Goal: Task Accomplishment & Management: Manage account settings

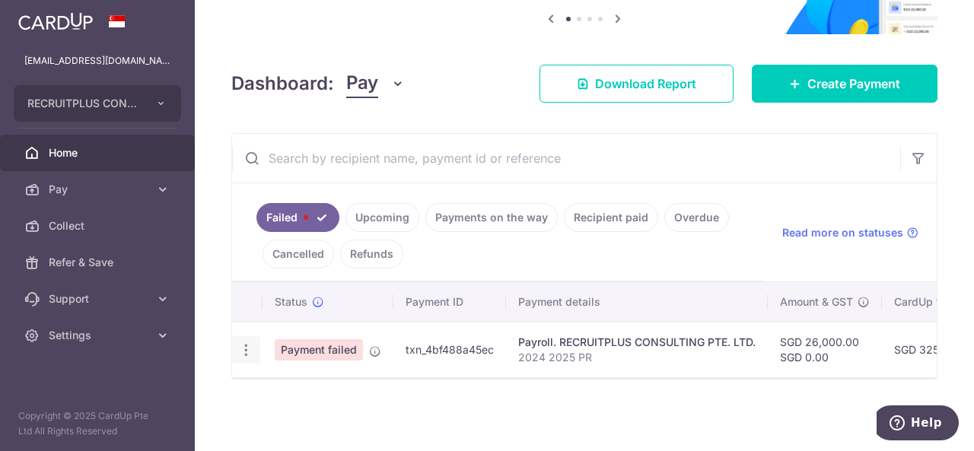
click at [239, 342] on icon "button" at bounding box center [246, 350] width 16 height 16
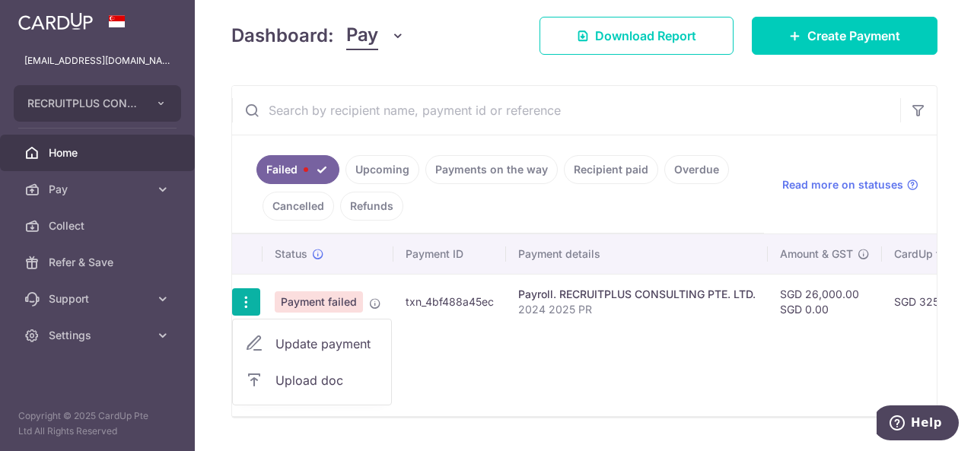
scroll to position [241, 0]
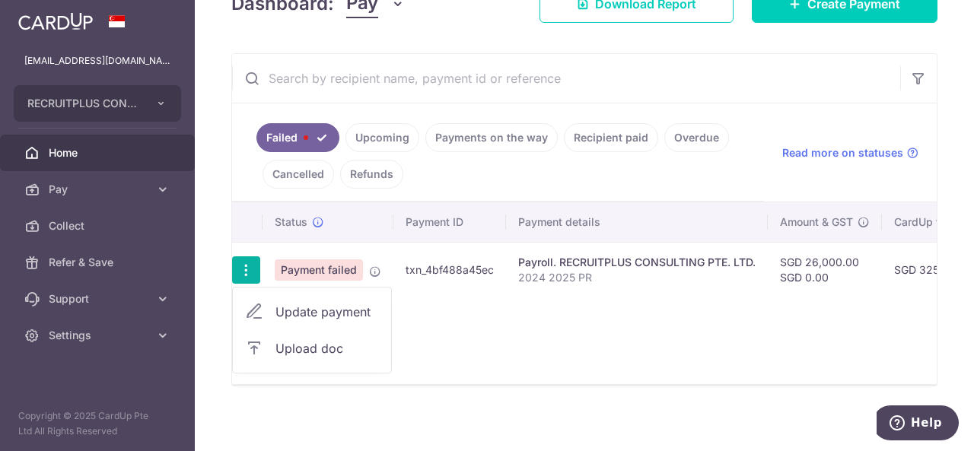
click at [327, 304] on span "Update payment" at bounding box center [328, 312] width 104 height 18
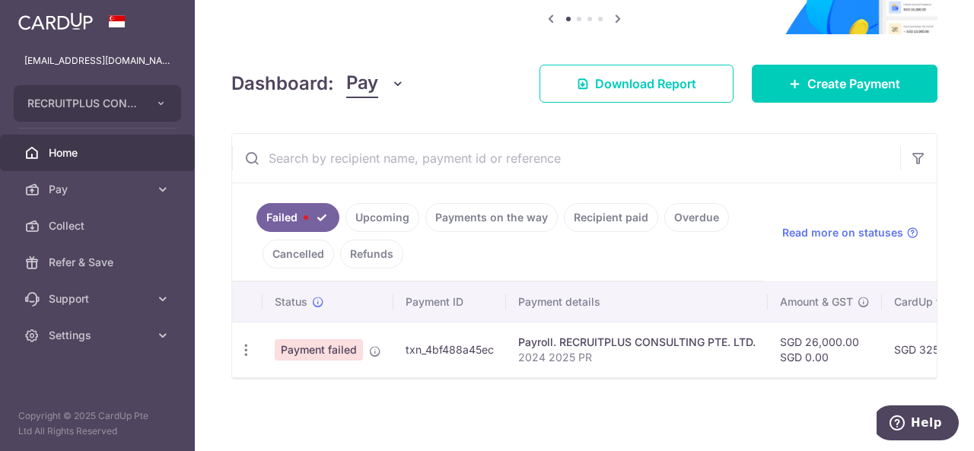
radio input "true"
type input "26,000.00"
type input "2024 2025 PR"
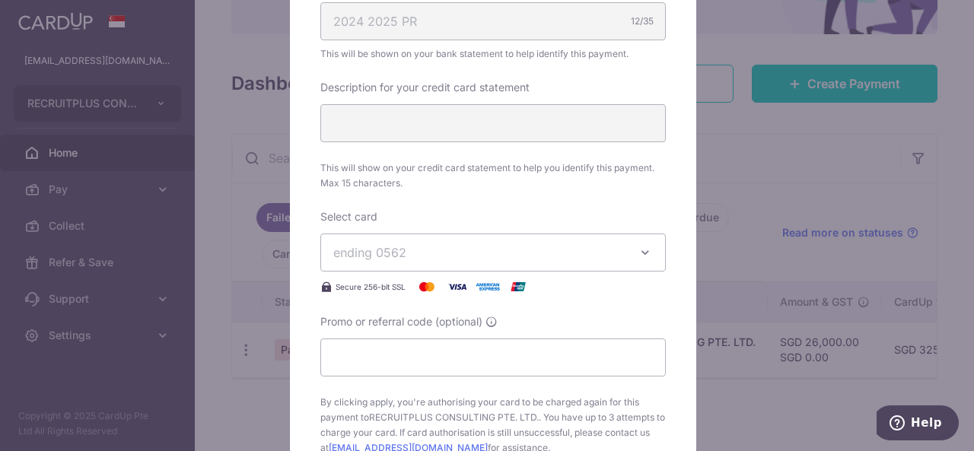
scroll to position [913, 0]
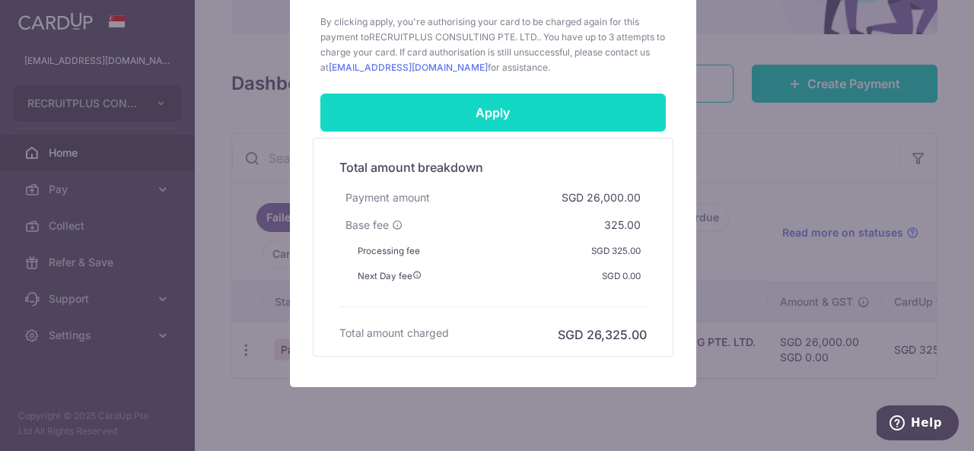
click at [480, 110] on input "Apply" at bounding box center [493, 113] width 346 height 38
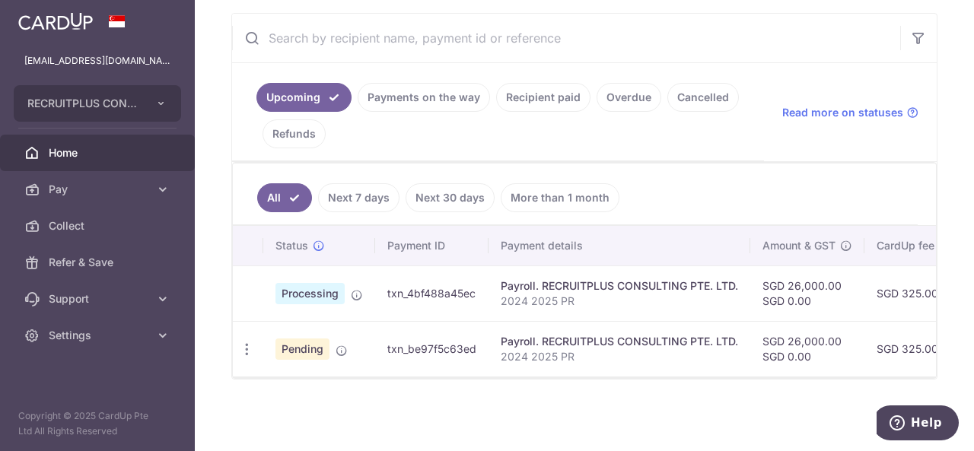
click at [117, 148] on span "Home" at bounding box center [99, 152] width 100 height 15
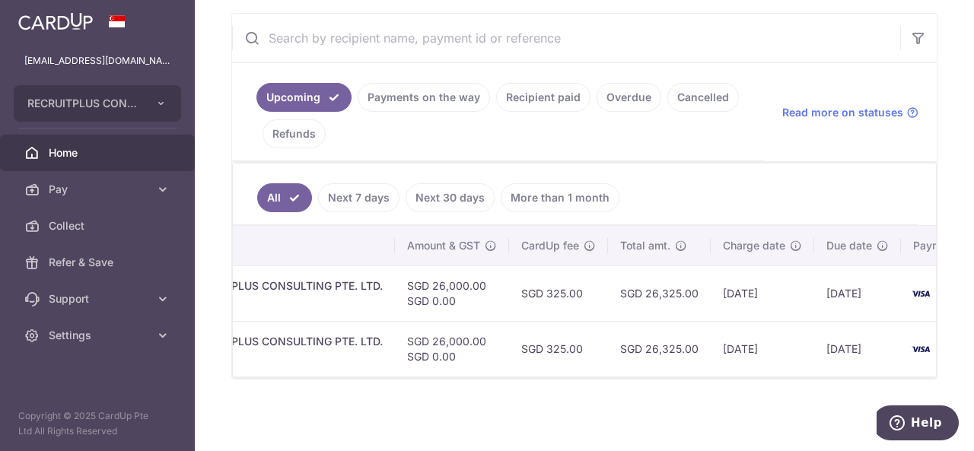
scroll to position [0, 435]
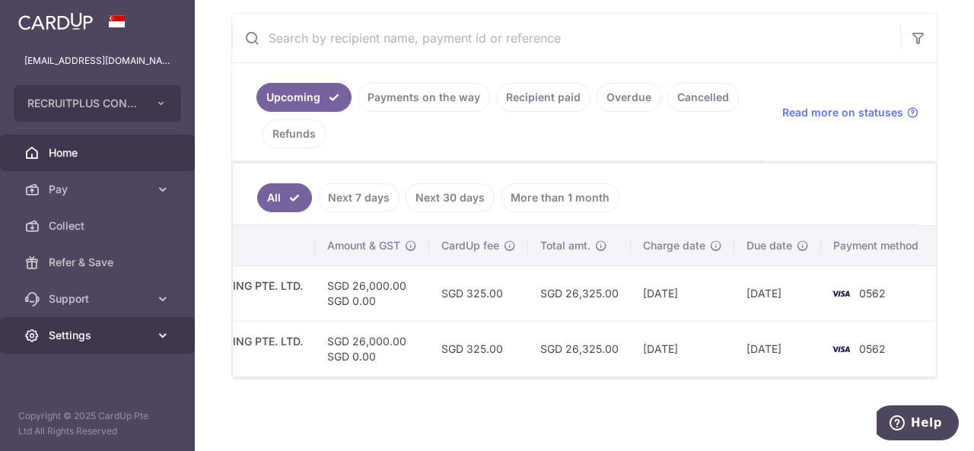
click at [126, 342] on span "Settings" at bounding box center [99, 335] width 100 height 15
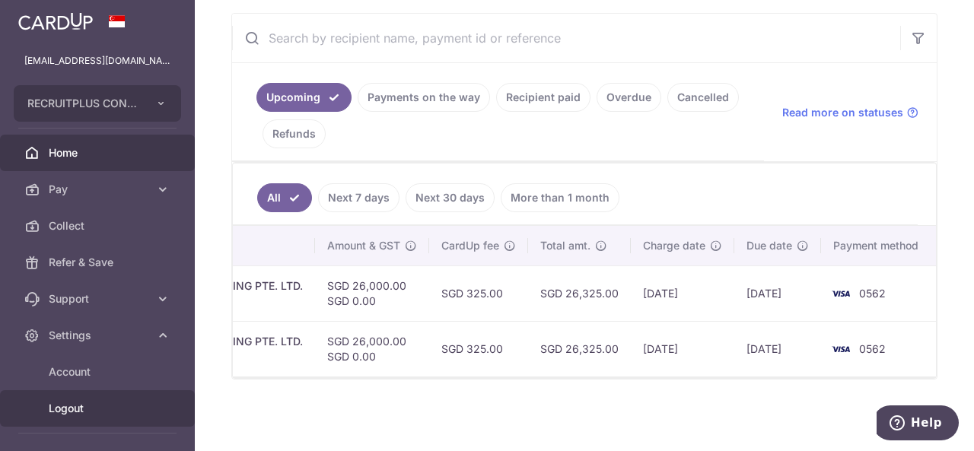
click at [80, 403] on span "Logout" at bounding box center [99, 408] width 100 height 15
